Goal: Task Accomplishment & Management: Manage account settings

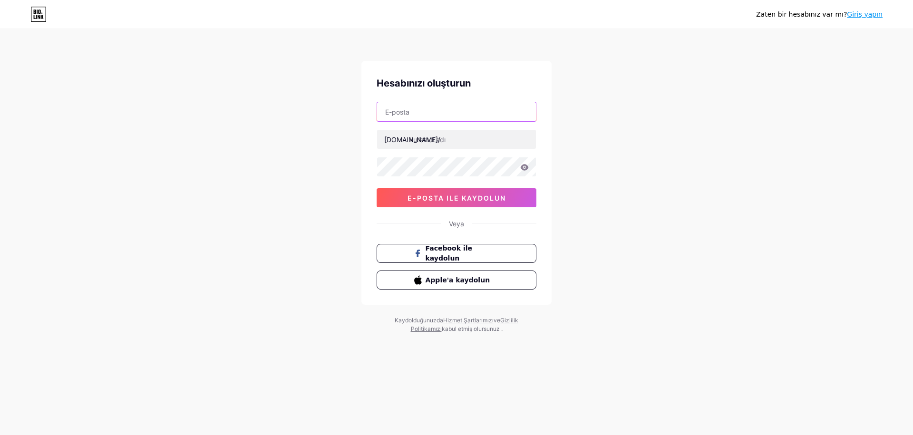
click at [430, 115] on input "text" at bounding box center [456, 111] width 159 height 19
type input "[EMAIL_ADDRESS][DOMAIN_NAME]"
click at [433, 146] on input "text" at bounding box center [456, 139] width 159 height 19
click at [451, 135] on input "musesedo" at bounding box center [456, 139] width 159 height 19
type input "musesedo"
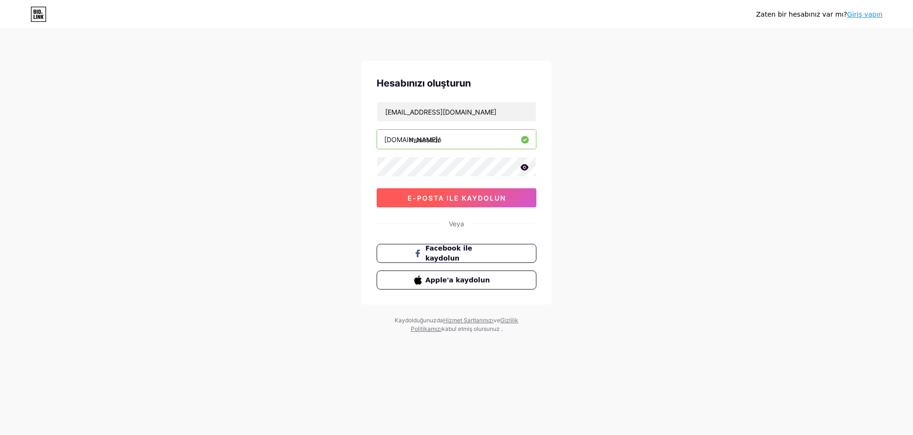
click at [439, 200] on font "e-posta ile kaydolun" at bounding box center [456, 198] width 98 height 8
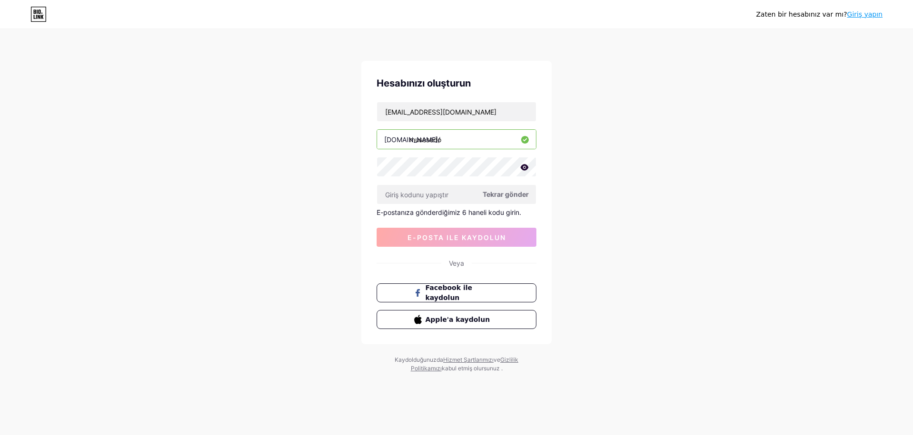
click at [523, 166] on icon at bounding box center [525, 167] width 8 height 6
click at [368, 169] on div "Hesabınızı oluşturun musesedo@gmail.com bio.link/ musesedo Tekrar gönder E-post…" at bounding box center [456, 202] width 190 height 283
click at [385, 198] on input "text" at bounding box center [456, 194] width 159 height 19
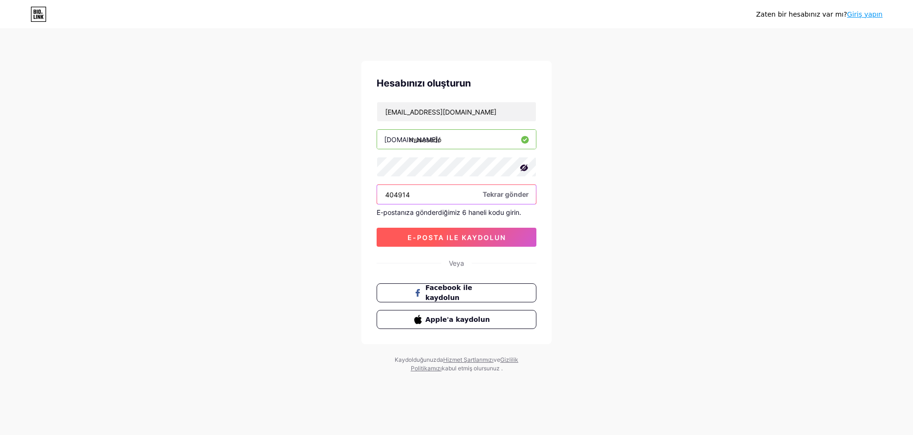
type input "404914"
click at [466, 237] on font "e-posta ile kaydolun" at bounding box center [456, 237] width 98 height 8
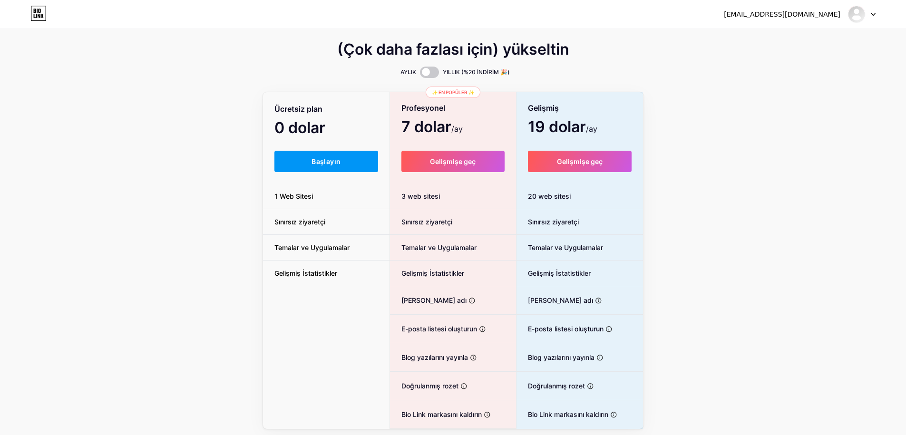
click at [241, 110] on div "(Çok daha fazlası için) yükseltin AYLIK YILLIK (%20 İNDİRİM 🎉) Ücretsiz plan 0 …" at bounding box center [453, 236] width 906 height 385
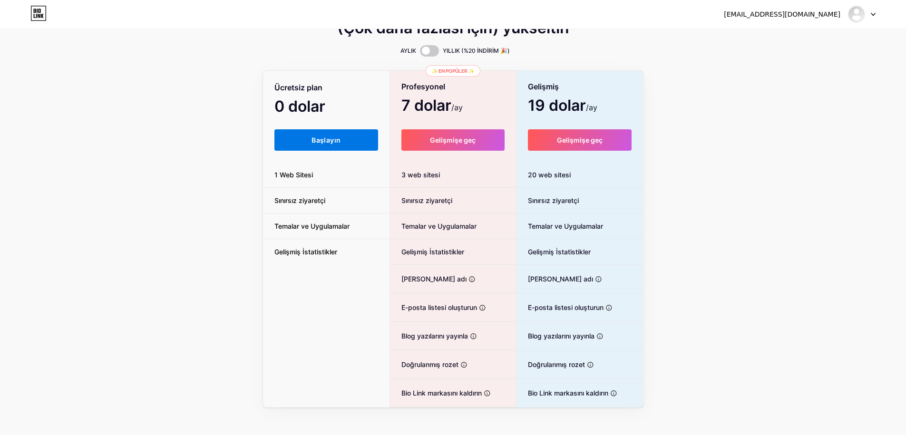
scroll to position [32, 0]
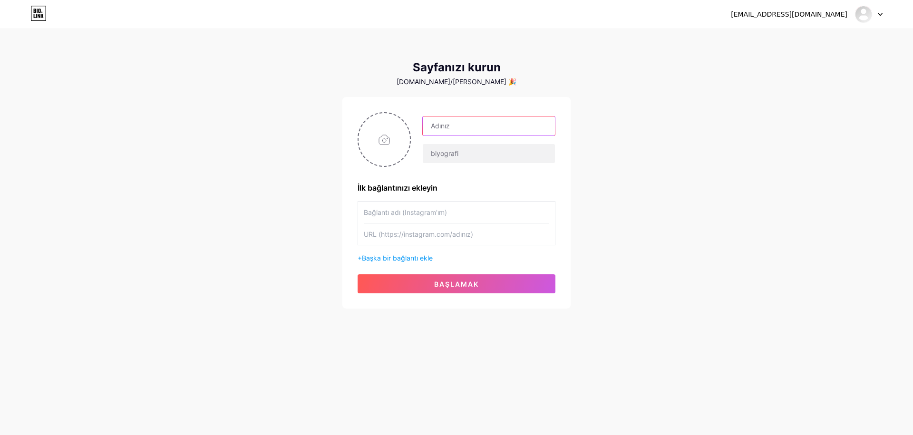
click at [478, 123] on input "text" at bounding box center [489, 125] width 132 height 19
type input "[EMAIL_ADDRESS][DOMAIN_NAME]"
click at [473, 151] on input "text" at bounding box center [489, 153] width 132 height 19
type input "T"
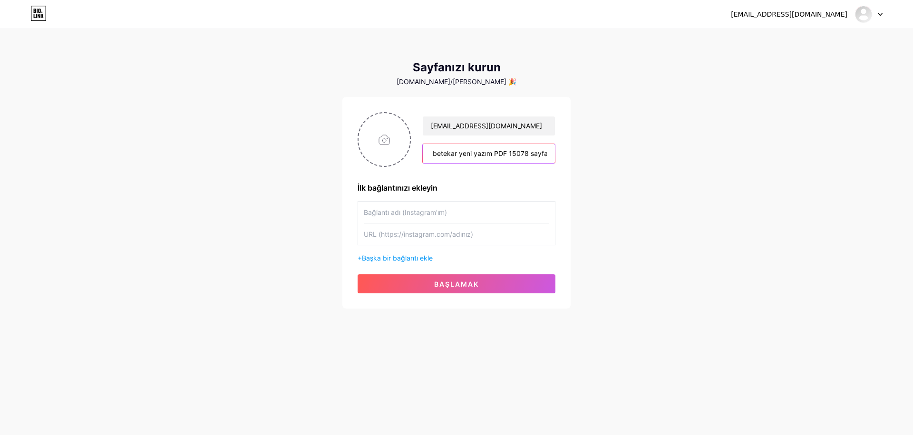
type input "Mikrotonal Türk Müziği 265 betekar yeni yazım PDF 15078 sayfa"
click at [635, 124] on div "[EMAIL_ADDRESS][DOMAIN_NAME] Gösterge Paneli Çıkış yap Sayfanızı kurun [DOMAIN_…" at bounding box center [456, 169] width 913 height 339
click at [441, 210] on input "text" at bounding box center [456, 212] width 185 height 21
click at [435, 235] on input "text" at bounding box center [456, 233] width 185 height 21
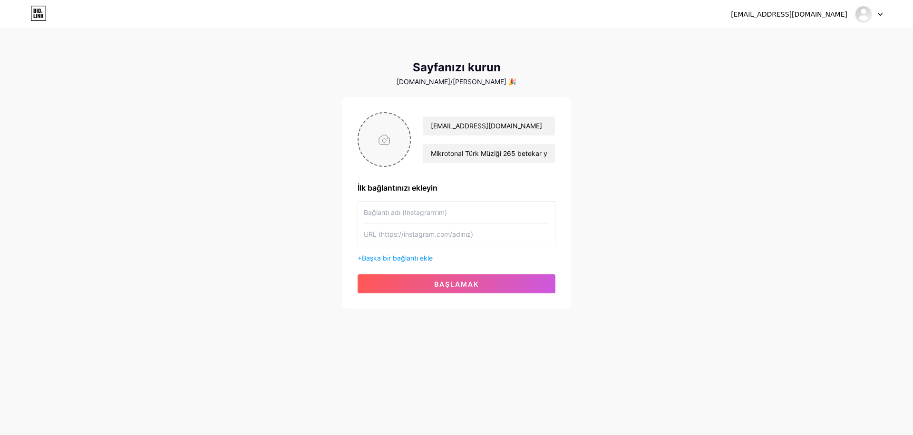
click at [390, 146] on input "file" at bounding box center [384, 139] width 51 height 53
type input "C:\fakepath\musesedo.png"
click at [621, 124] on div "[EMAIL_ADDRESS][DOMAIN_NAME] Gösterge Paneli Çıkış yap Sayfanızı kurun [DOMAIN_…" at bounding box center [456, 169] width 913 height 339
click at [361, 259] on font "+" at bounding box center [360, 258] width 4 height 8
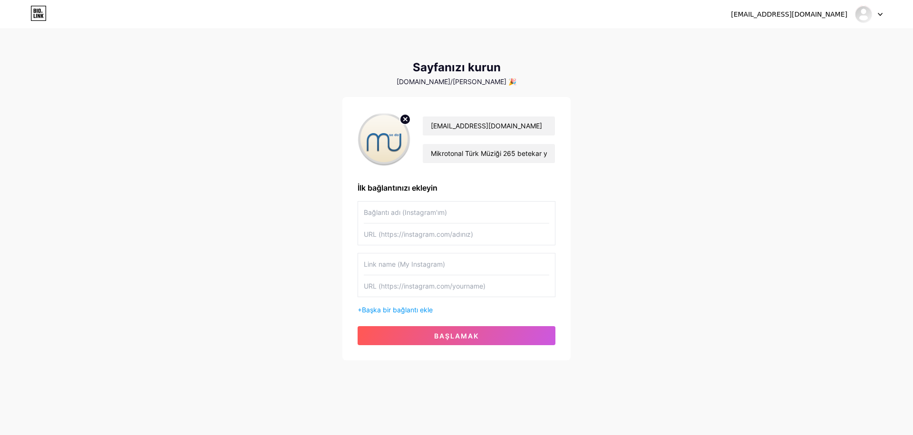
click at [472, 212] on input "text" at bounding box center [456, 212] width 185 height 21
type input "ÜCRETSİZ NOTALAR TANITIM LİNKİ"
click at [435, 230] on input "text" at bounding box center [456, 233] width 185 height 21
paste input "[URL][DOMAIN_NAME]"
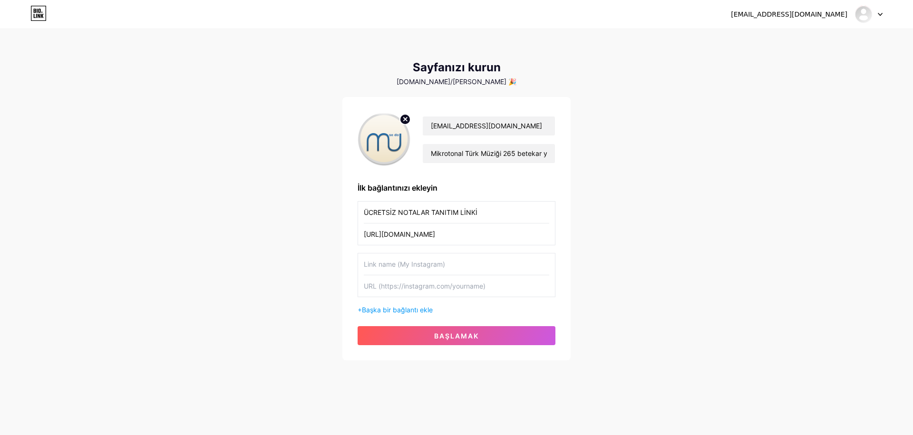
type input "[URL][DOMAIN_NAME]"
click at [644, 207] on div "[EMAIL_ADDRESS][DOMAIN_NAME] Gösterge Paneli Çıkış yap Sayfanızı kurun [DOMAIN_…" at bounding box center [456, 195] width 913 height 391
click at [364, 211] on input "ÜCRETSİZ NOTALAR TANITIM LİNKİ" at bounding box center [456, 212] width 185 height 21
click at [398, 213] on input "(ÜCRETSİZ NOTALAR TANITIM LİNKİ" at bounding box center [456, 212] width 185 height 21
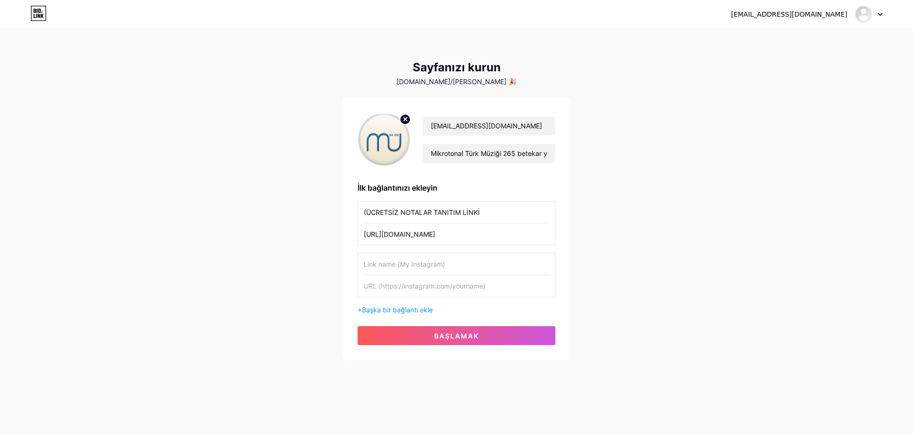
click at [400, 218] on input "(ÜCRETSİZ NOTALAR TANITIM LİNKİ" at bounding box center [456, 212] width 185 height 21
click at [398, 215] on input "(ÜCRETSİZ NOTALAR TANITIM LİNKİ" at bounding box center [456, 212] width 185 height 21
type input "(ÜCRETSİZ) NOTALAR TANITIM LİNKİ"
click at [452, 340] on font "başlamak" at bounding box center [456, 336] width 45 height 8
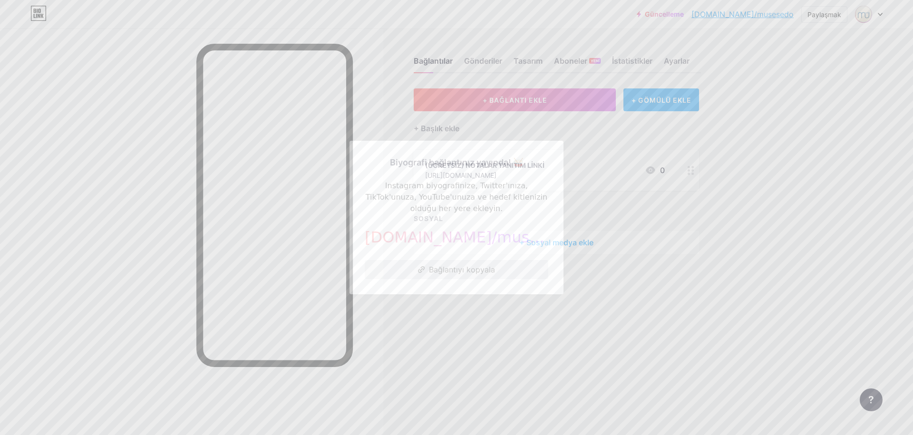
click at [472, 269] on font "Bağlantıyı kopyala" at bounding box center [462, 270] width 66 height 10
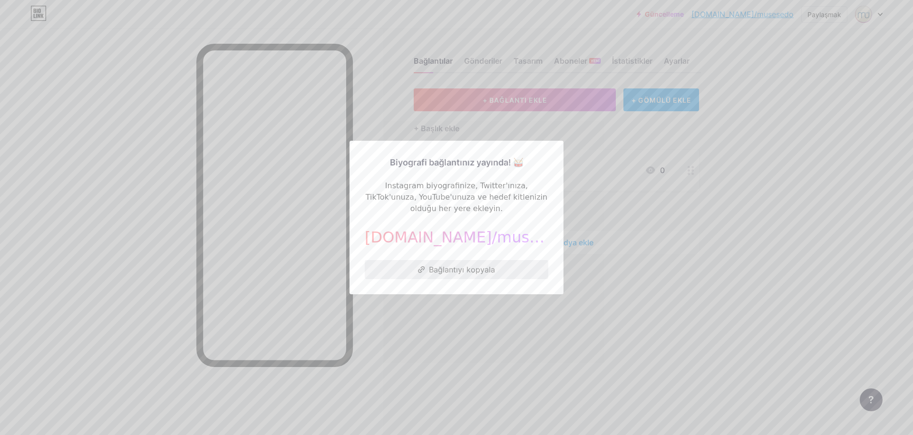
click at [450, 274] on font "Bağlantıyı kopyala" at bounding box center [462, 270] width 66 height 10
click at [679, 352] on div at bounding box center [456, 217] width 913 height 435
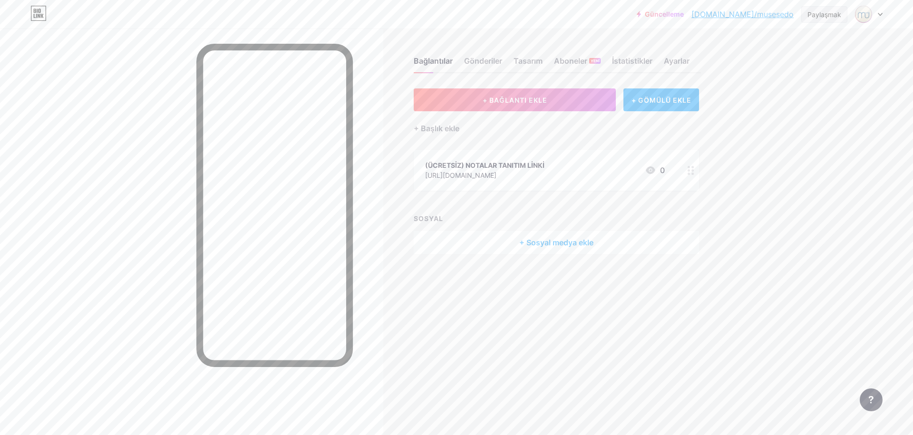
click at [817, 19] on div "Paylaşmak" at bounding box center [824, 15] width 34 height 10
click at [793, 49] on font "Bağlantıyı kopyala" at bounding box center [771, 48] width 70 height 9
click at [817, 74] on div "QR kodumu al" at bounding box center [776, 71] width 142 height 23
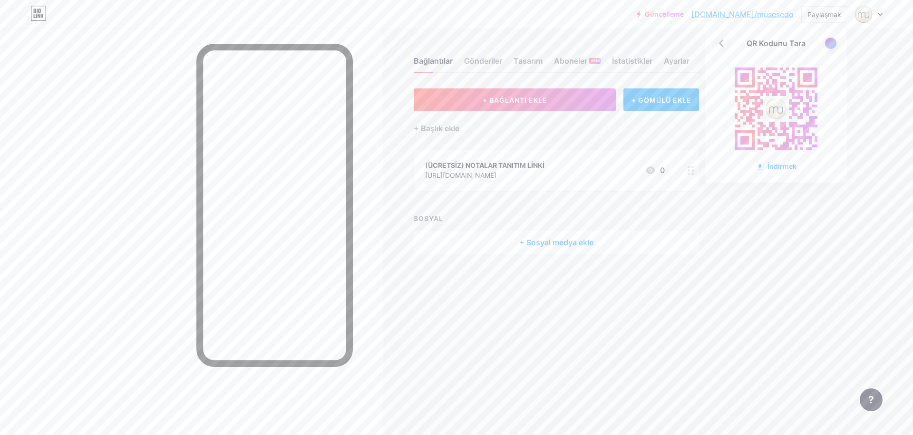
click at [722, 43] on icon at bounding box center [721, 43] width 15 height 15
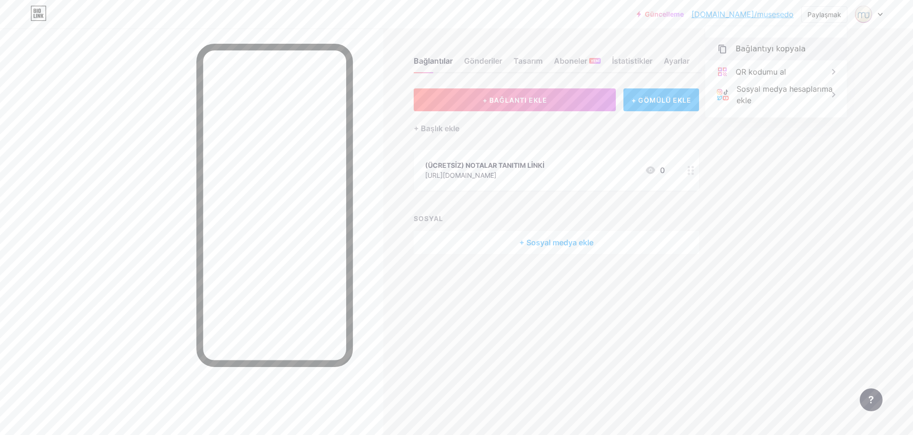
click at [735, 51] on div "Bağlantıyı kopyala" at bounding box center [776, 49] width 142 height 23
click at [745, 137] on div "Güncelleme [DOMAIN_NAME]/müzeler... [DOMAIN_NAME]/musesedo Paylaşmak Bağlantıyı…" at bounding box center [456, 217] width 913 height 435
click at [815, 15] on font "Paylaşmak" at bounding box center [824, 14] width 34 height 8
click at [723, 45] on icon at bounding box center [722, 49] width 8 height 9
click at [787, 171] on div "Güncelleme [DOMAIN_NAME]/müzeler... [DOMAIN_NAME]/musesedo Paylaşmak Bağlantıyı…" at bounding box center [456, 217] width 913 height 435
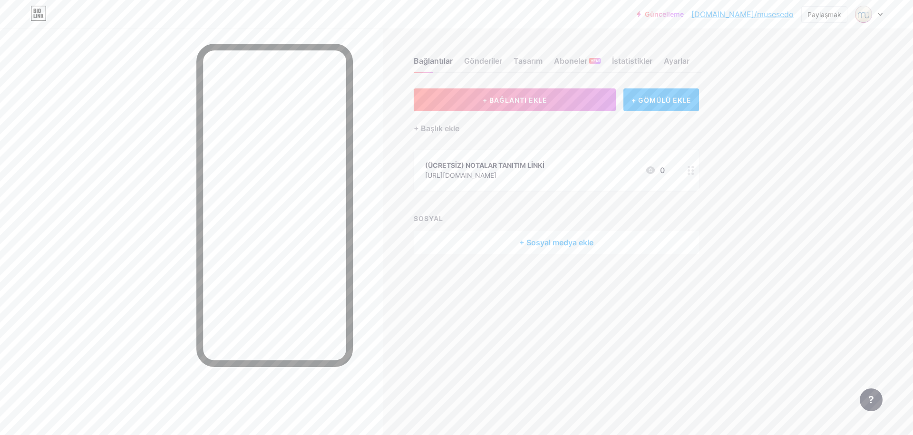
click at [882, 13] on icon at bounding box center [880, 14] width 5 height 3
click at [829, 165] on div "Güncelleme [DOMAIN_NAME]/müzeler... [DOMAIN_NAME]/musesedo Paylaşmak Hesapları …" at bounding box center [456, 217] width 913 height 435
click at [684, 17] on font "Güncelleme" at bounding box center [664, 14] width 39 height 8
click at [781, 17] on font "[DOMAIN_NAME]/musesedo" at bounding box center [742, 15] width 102 height 10
click at [496, 173] on font "[URL][DOMAIN_NAME]" at bounding box center [460, 175] width 71 height 8
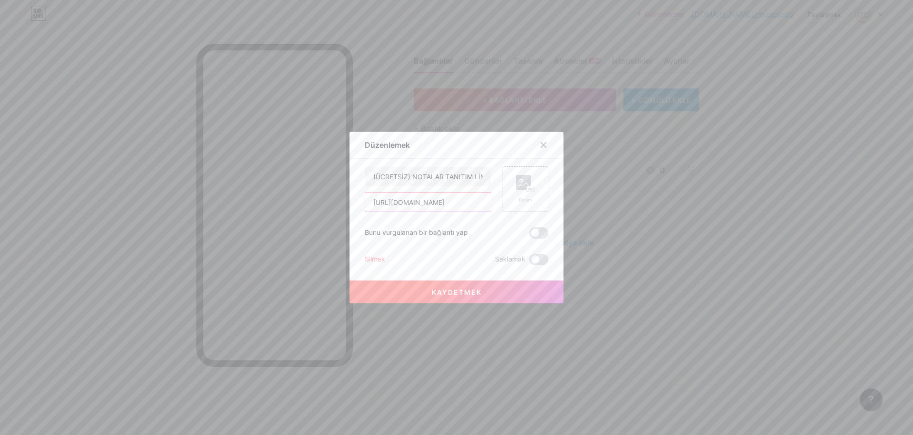
scroll to position [0, 198]
drag, startPoint x: 369, startPoint y: 202, endPoint x: 548, endPoint y: 215, distance: 179.7
click at [548, 215] on div "Düzenlemek İçerik YouTube Sayfanızdan ayrılmadan YouTube videosunu oynatın. EKL…" at bounding box center [456, 218] width 214 height 172
paste input "://[DOMAIN_NAME][URL]"
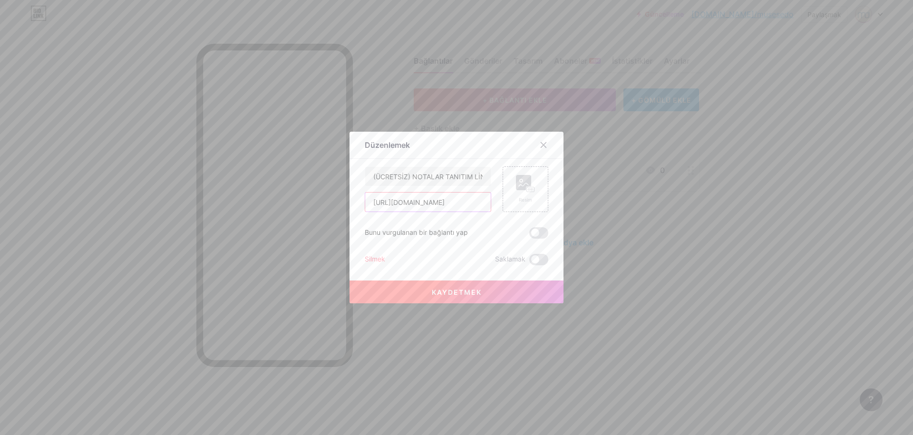
type input "[URL][DOMAIN_NAME]"
click at [474, 290] on font "Kaydetmek" at bounding box center [457, 292] width 50 height 8
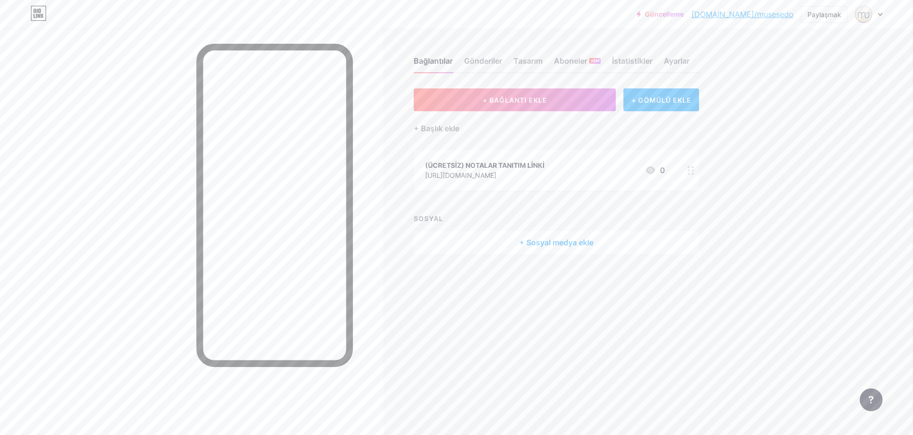
click at [750, 17] on font "[DOMAIN_NAME]/musesedo" at bounding box center [742, 15] width 102 height 10
click at [745, 76] on div "Güncelleme [DOMAIN_NAME]/müzeler... [DOMAIN_NAME]/musesedo Paylaşmak Hesapları …" at bounding box center [456, 217] width 913 height 435
click at [422, 273] on div "Bağlantılar Gönderiler Tasarım Aboneler YENİ İstatistikler Ayarlar + BAĞLANTI E…" at bounding box center [370, 165] width 741 height 273
click at [542, 276] on div "Bağlantılar Gönderiler Tasarım Aboneler YENİ İstatistikler Ayarlar + BAĞLANTI E…" at bounding box center [370, 165] width 741 height 273
click at [432, 295] on div "Bağlantılar Gönderiler Tasarım Aboneler YENİ İstatistikler Ayarlar + BAĞLANTI E…" at bounding box center [370, 165] width 741 height 273
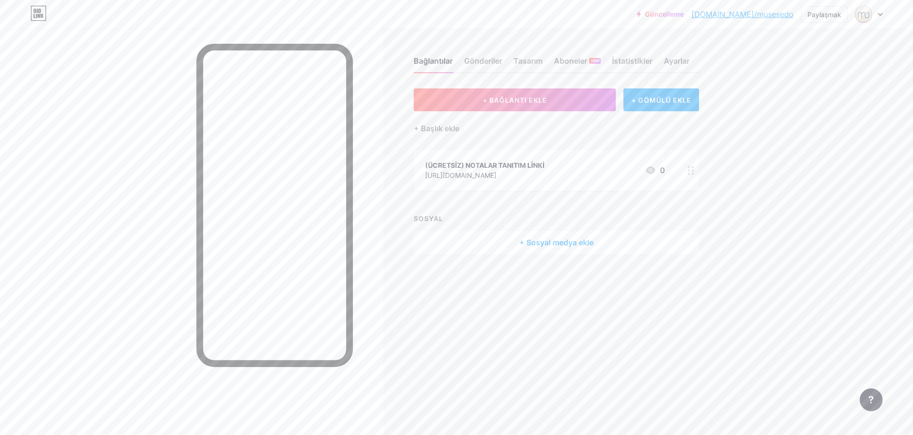
click at [735, 92] on div "Bağlantılar Gönderiler Tasarım Aboneler YENİ İstatistikler Ayarlar + BAĞLANTI E…" at bounding box center [370, 165] width 741 height 273
click at [768, 50] on div "Güncelleme [DOMAIN_NAME]/müzeler... [DOMAIN_NAME]/musesedo Paylaşmak Hesapları …" at bounding box center [456, 217] width 913 height 435
click at [818, 18] on font "Paylaşmak" at bounding box center [824, 14] width 34 height 8
click at [796, 75] on div "QR kodumu al" at bounding box center [776, 71] width 142 height 23
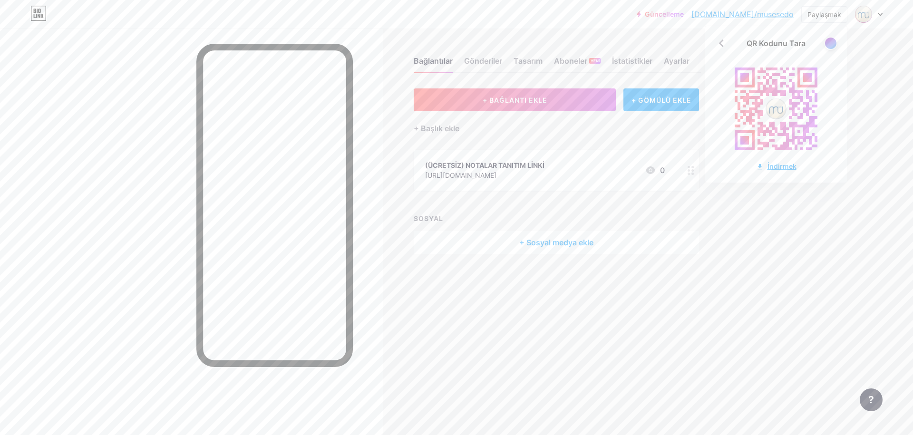
click at [762, 165] on icon at bounding box center [760, 167] width 8 height 8
click at [774, 104] on image at bounding box center [776, 109] width 22 height 22
